Goal: Find specific page/section: Find specific page/section

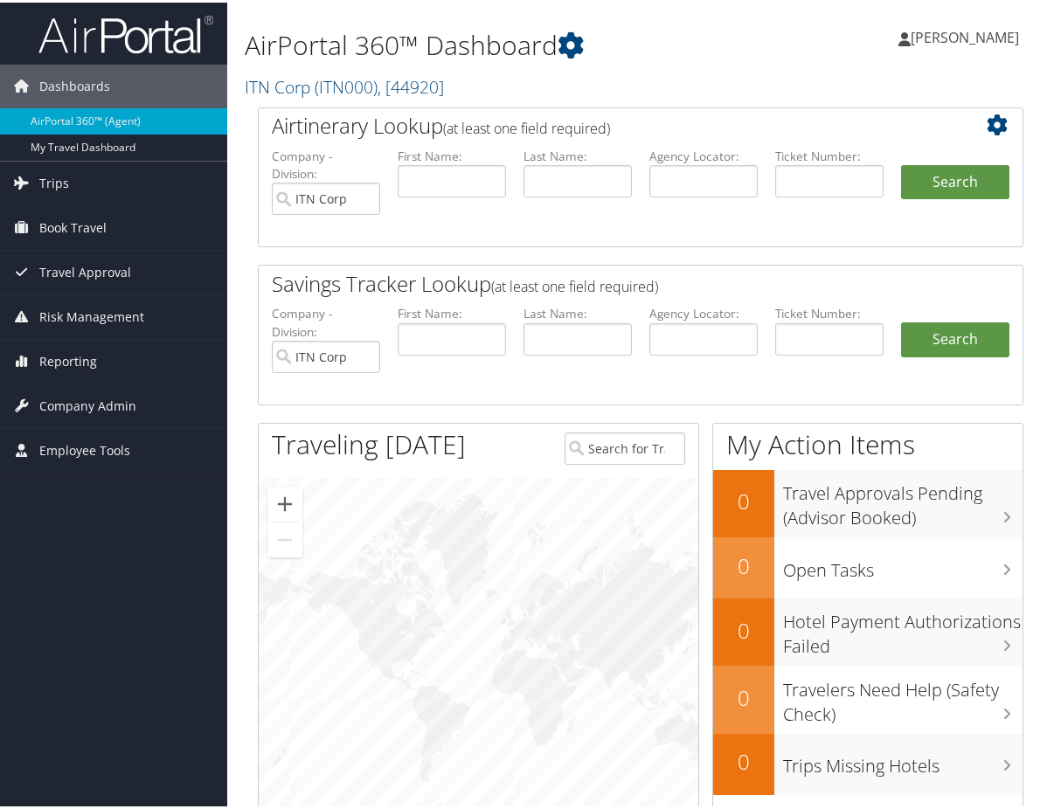
click at [733, 79] on h2 "ITN Corp ( ITN000 ) , [ 44920 ]" at bounding box center [509, 83] width 528 height 30
click at [62, 447] on span "Employee Tools" at bounding box center [84, 448] width 91 height 44
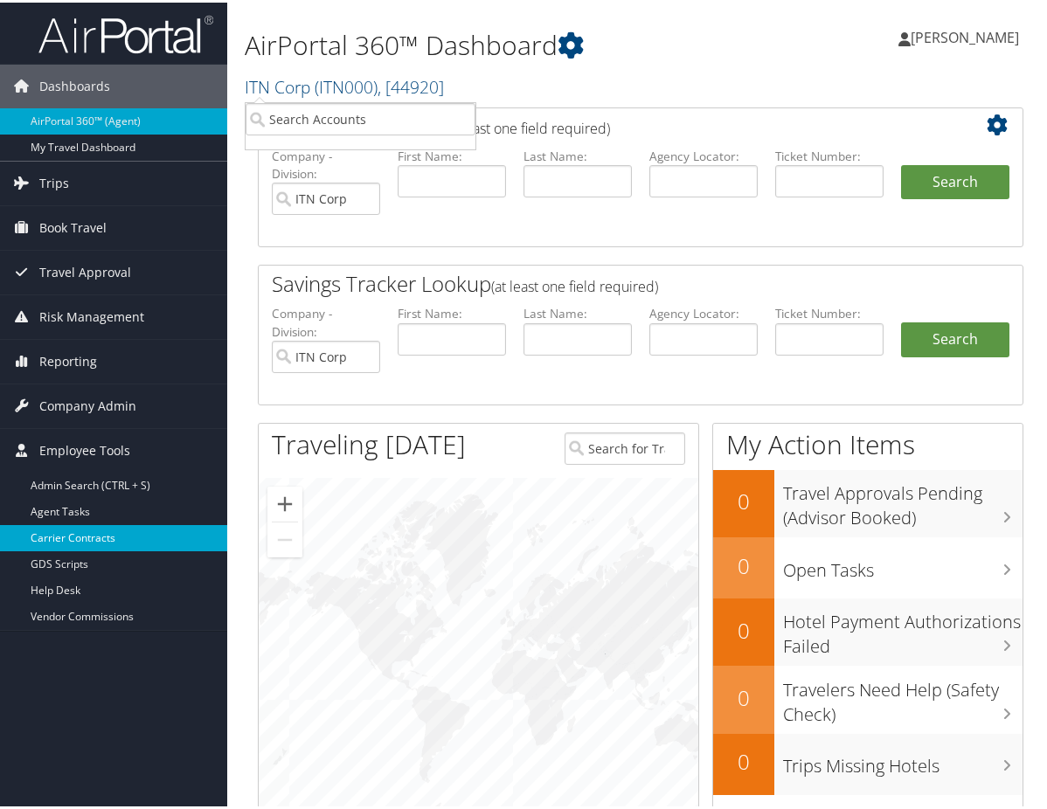
click at [80, 536] on link "Carrier Contracts" at bounding box center [113, 535] width 227 height 26
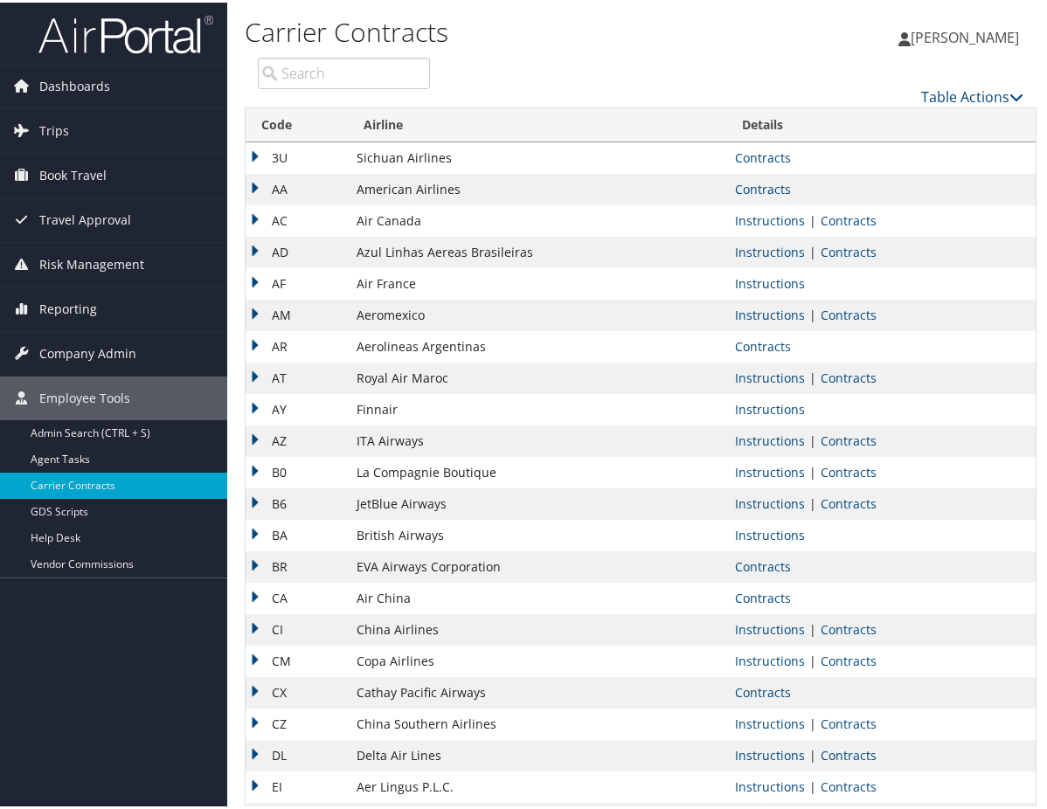
click at [378, 79] on input "search" at bounding box center [344, 70] width 172 height 31
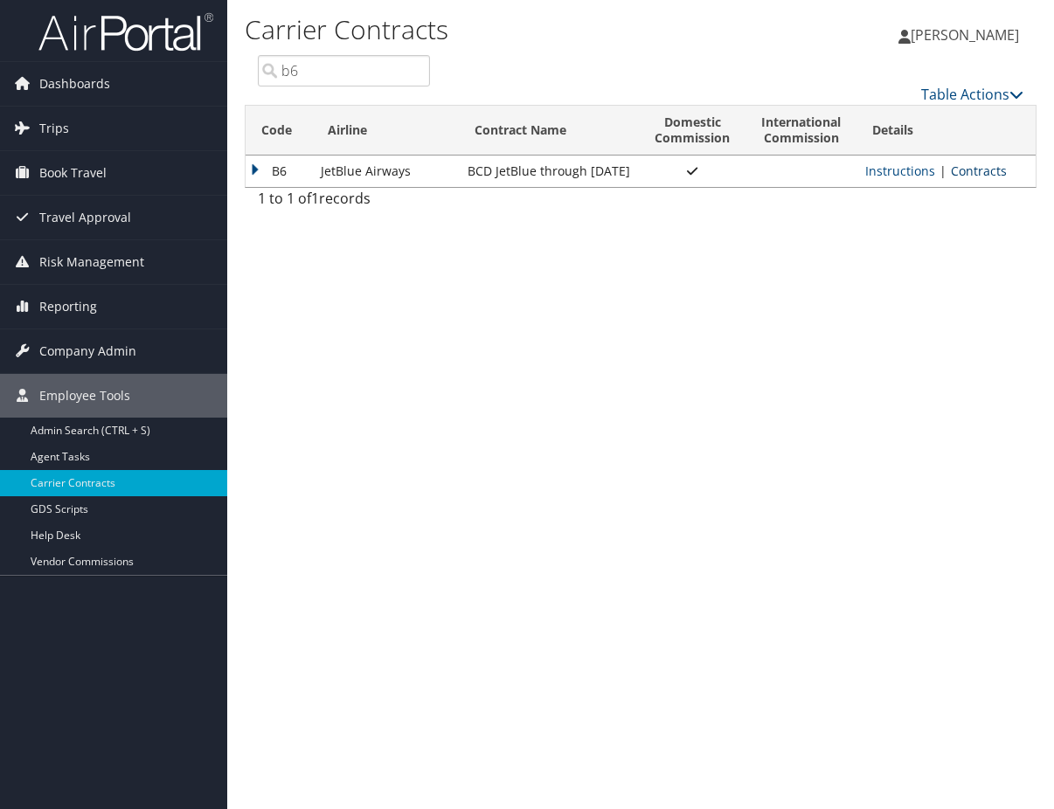
type input "b6"
click at [973, 173] on link "Contracts" at bounding box center [978, 170] width 56 height 17
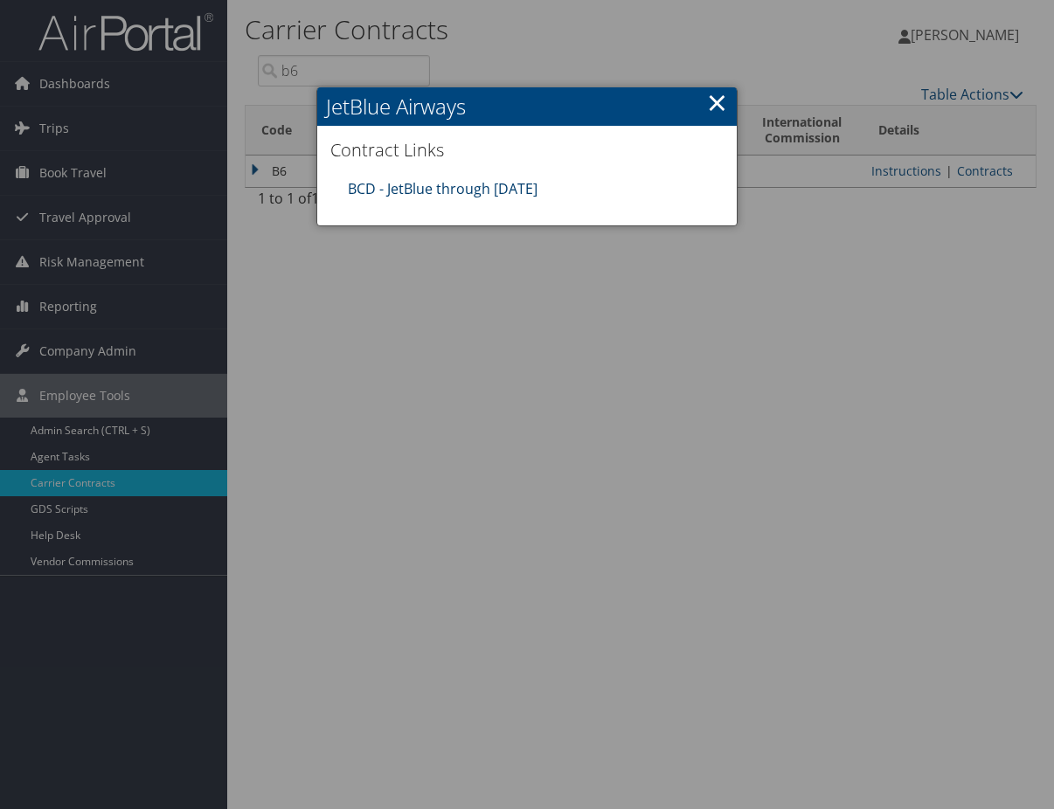
click at [509, 180] on link "BCD - JetBlue through [DATE]" at bounding box center [443, 188] width 190 height 19
click at [720, 100] on link "×" at bounding box center [717, 102] width 20 height 35
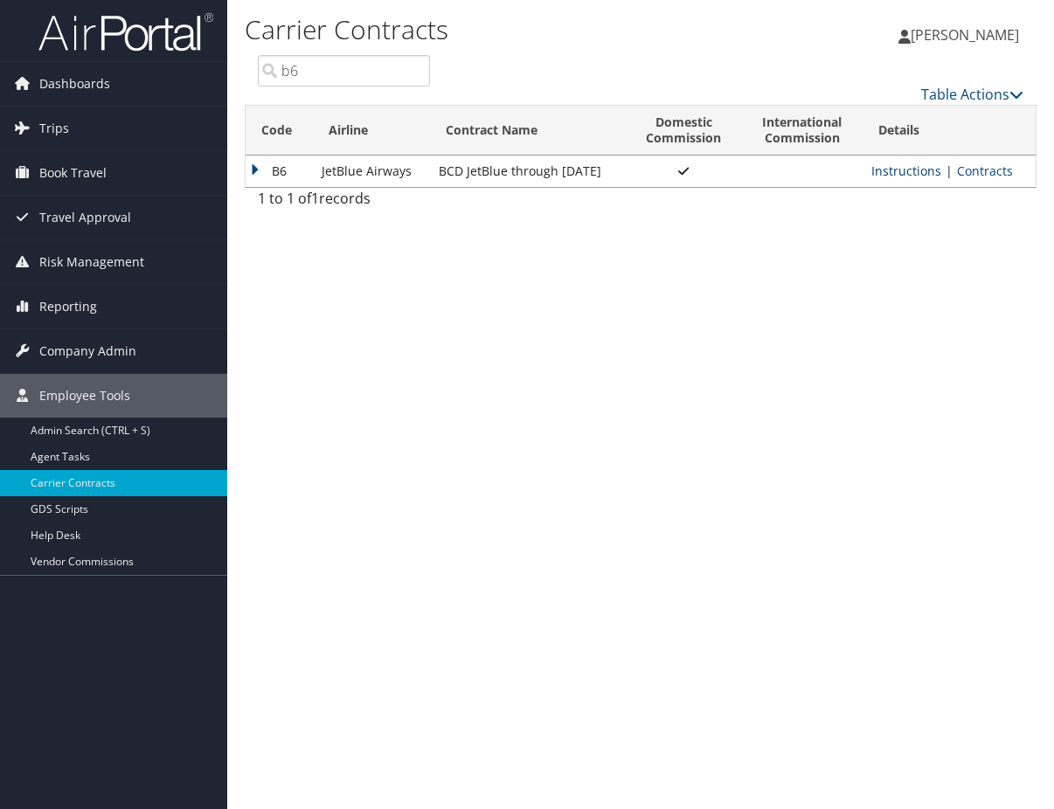
click at [891, 176] on link "Instructions" at bounding box center [906, 170] width 70 height 17
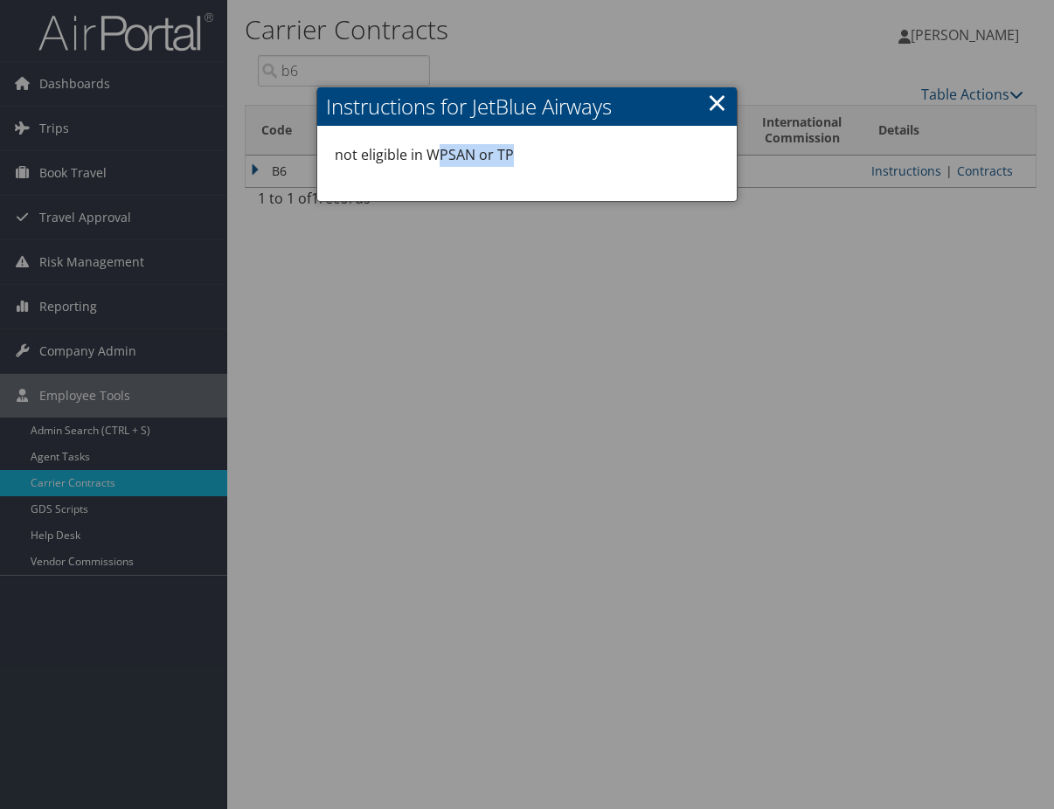
drag, startPoint x: 463, startPoint y: 153, endPoint x: 546, endPoint y: 149, distance: 83.1
click at [545, 149] on p "not eligible in WPSAN or TP" at bounding box center [527, 155] width 384 height 23
click at [713, 108] on link "×" at bounding box center [717, 102] width 20 height 35
